Goal: Information Seeking & Learning: Find specific fact

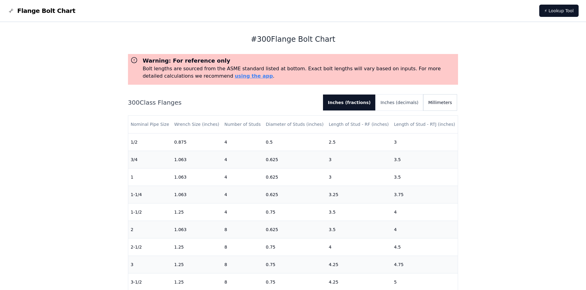
click at [444, 103] on button "Millimeters" at bounding box center [440, 103] width 34 height 16
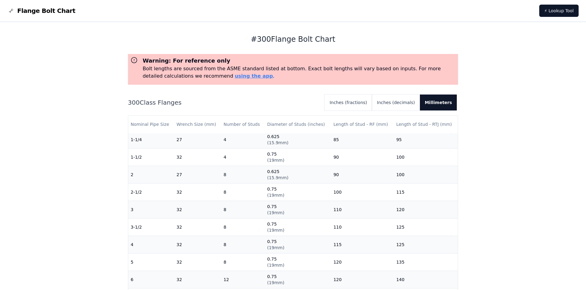
scroll to position [61, 0]
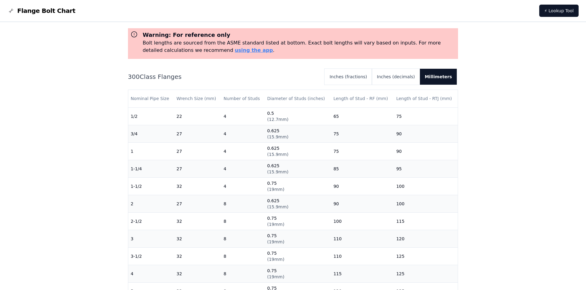
scroll to position [61, 0]
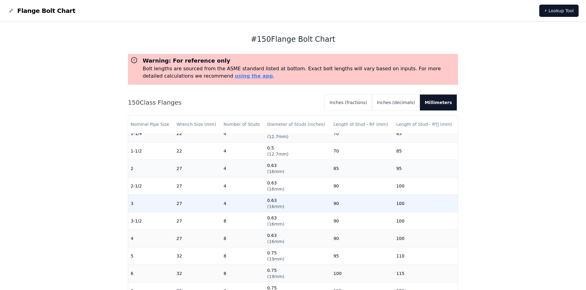
scroll to position [61, 0]
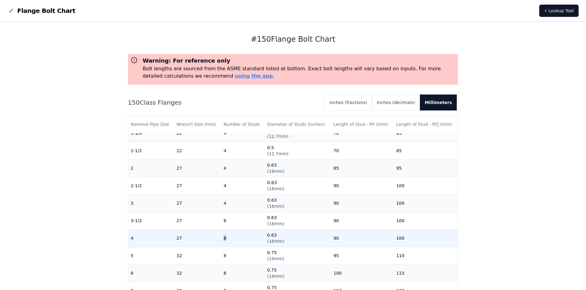
drag, startPoint x: 227, startPoint y: 240, endPoint x: 222, endPoint y: 240, distance: 4.9
click at [222, 240] on td "8" at bounding box center [243, 239] width 44 height 18
